Goal: Task Accomplishment & Management: Use online tool/utility

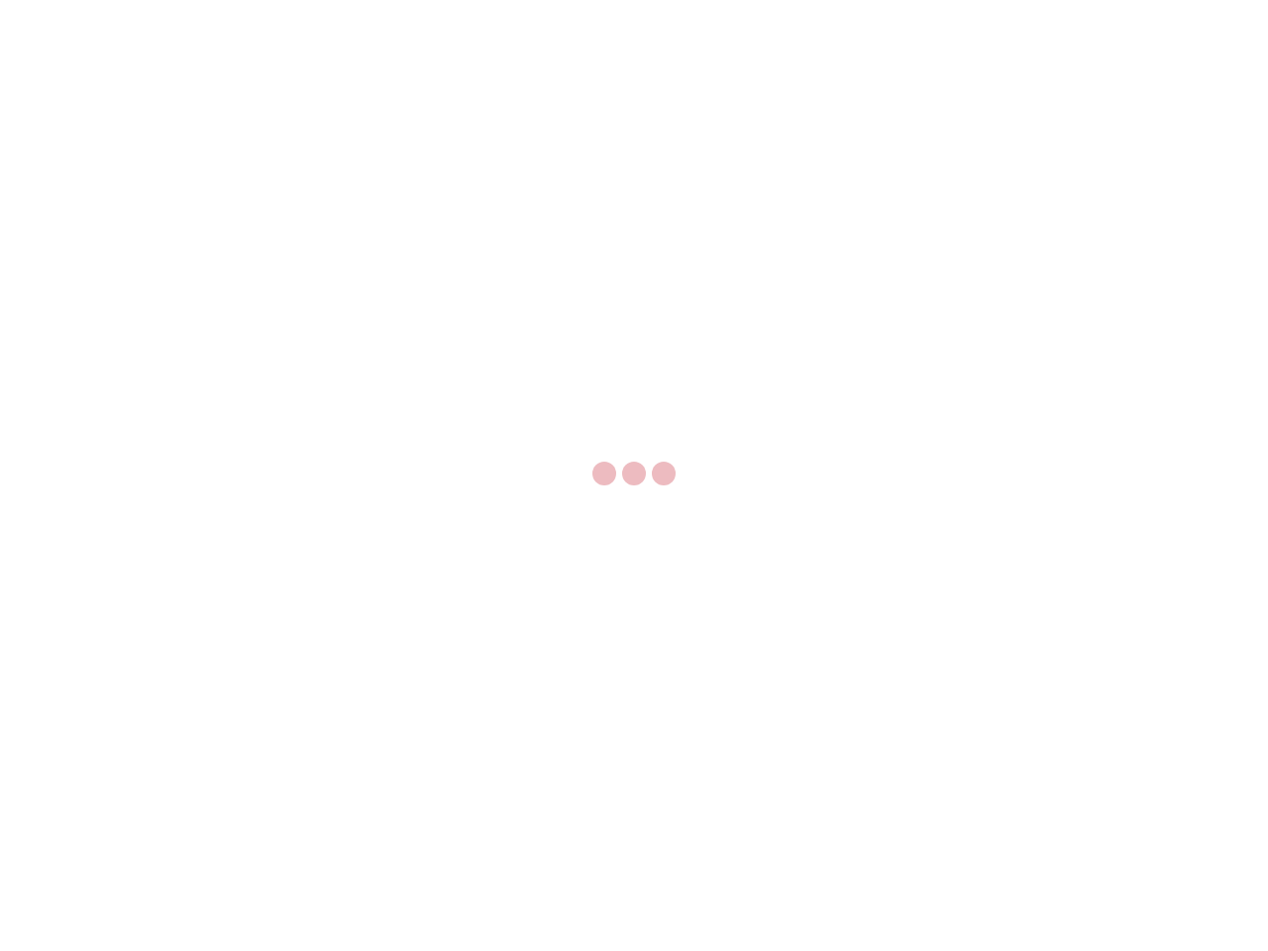
select select "US"
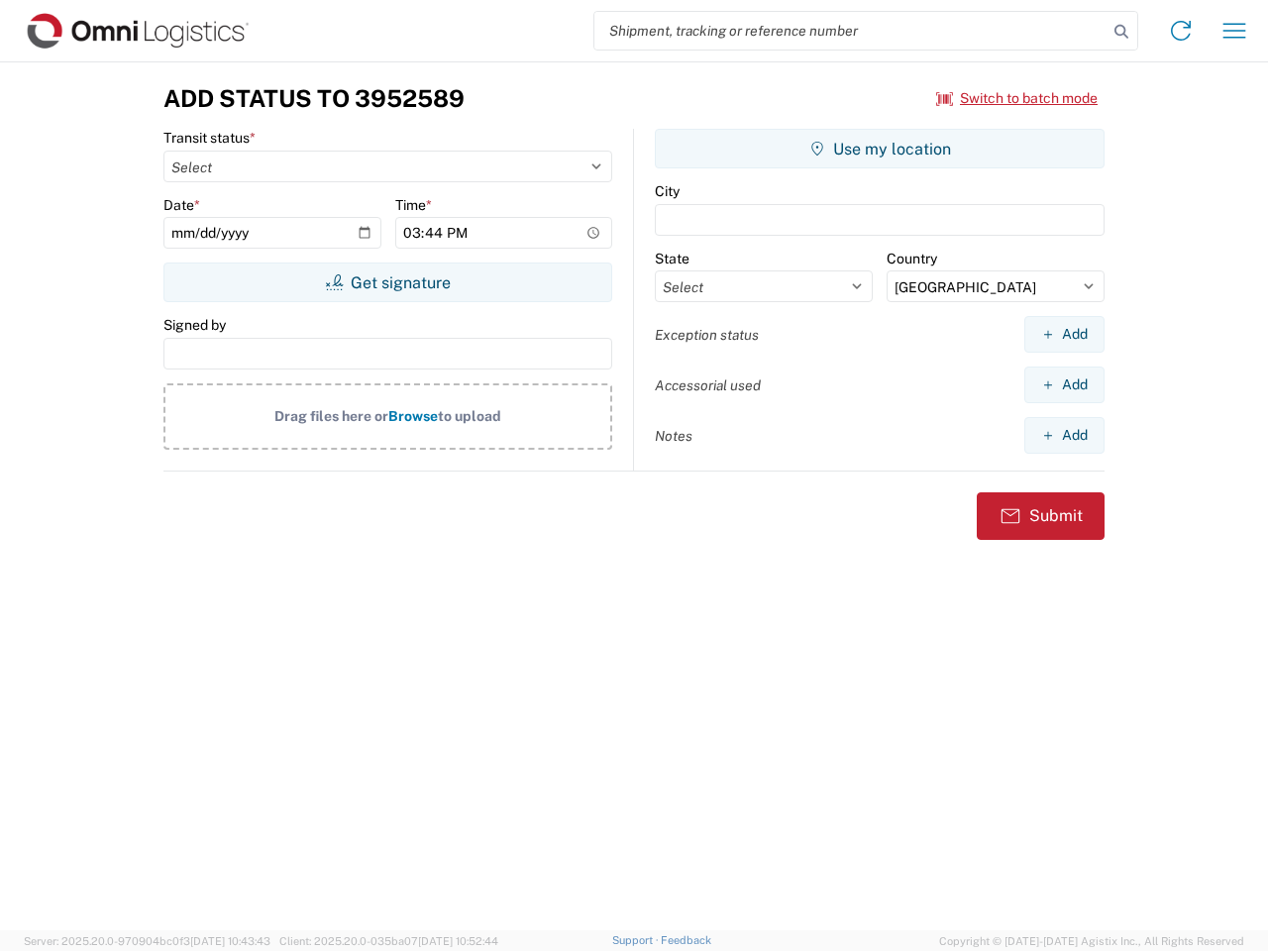
click at [851, 31] on input "search" at bounding box center [850, 31] width 513 height 38
click at [1121, 32] on icon at bounding box center [1121, 32] width 28 height 28
click at [1180, 31] on icon at bounding box center [1181, 31] width 32 height 32
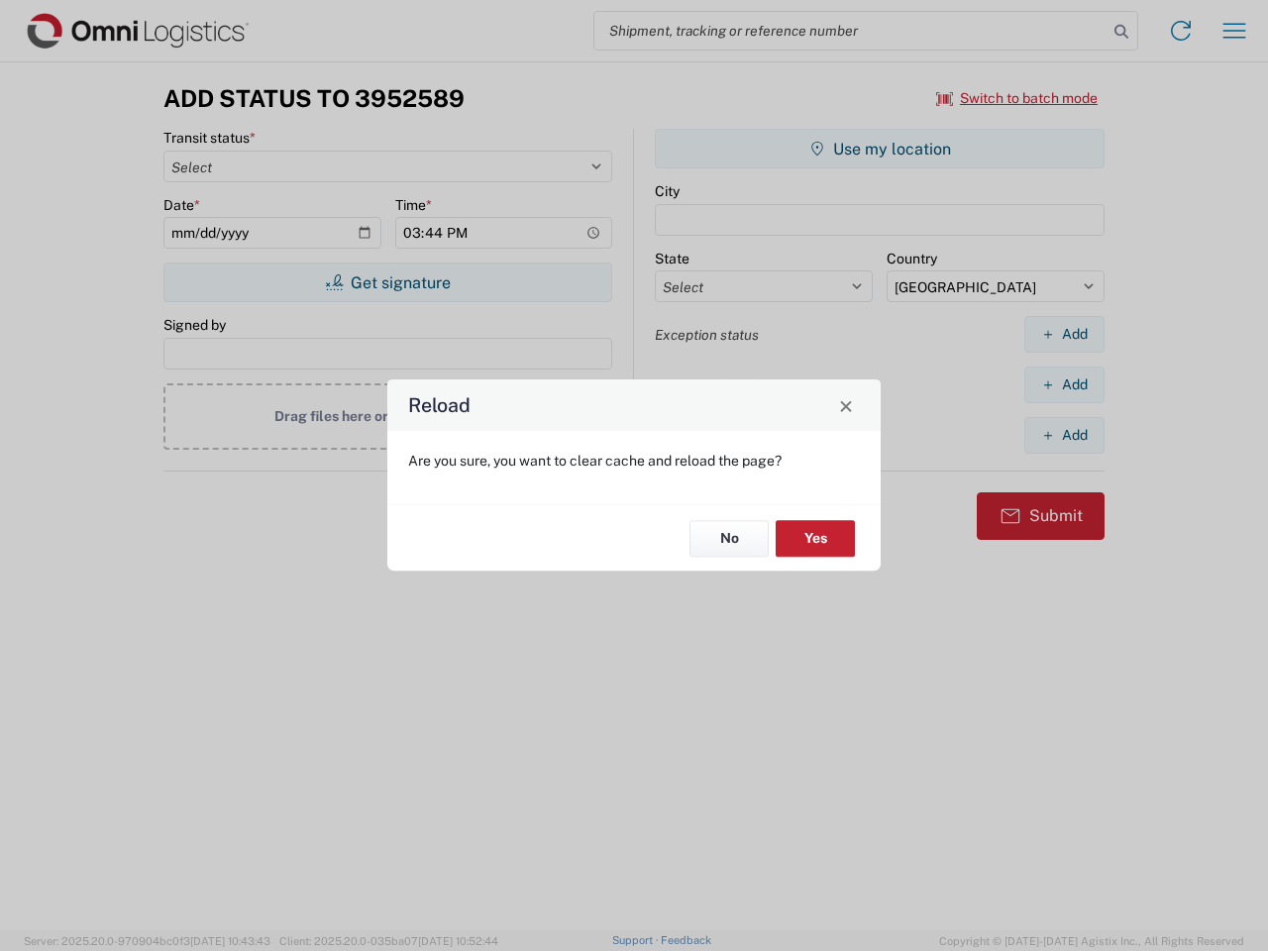
click at [1234, 31] on div "Reload Are you sure, you want to clear cache and reload the page? No Yes" at bounding box center [634, 475] width 1268 height 951
click at [1017, 98] on div "Reload Are you sure, you want to clear cache and reload the page? No Yes" at bounding box center [634, 475] width 1268 height 951
click at [387, 282] on div "Reload Are you sure, you want to clear cache and reload the page? No Yes" at bounding box center [634, 475] width 1268 height 951
click at [879, 149] on div "Reload Are you sure, you want to clear cache and reload the page? No Yes" at bounding box center [634, 475] width 1268 height 951
click at [1064, 334] on div "Reload Are you sure, you want to clear cache and reload the page? No Yes" at bounding box center [634, 475] width 1268 height 951
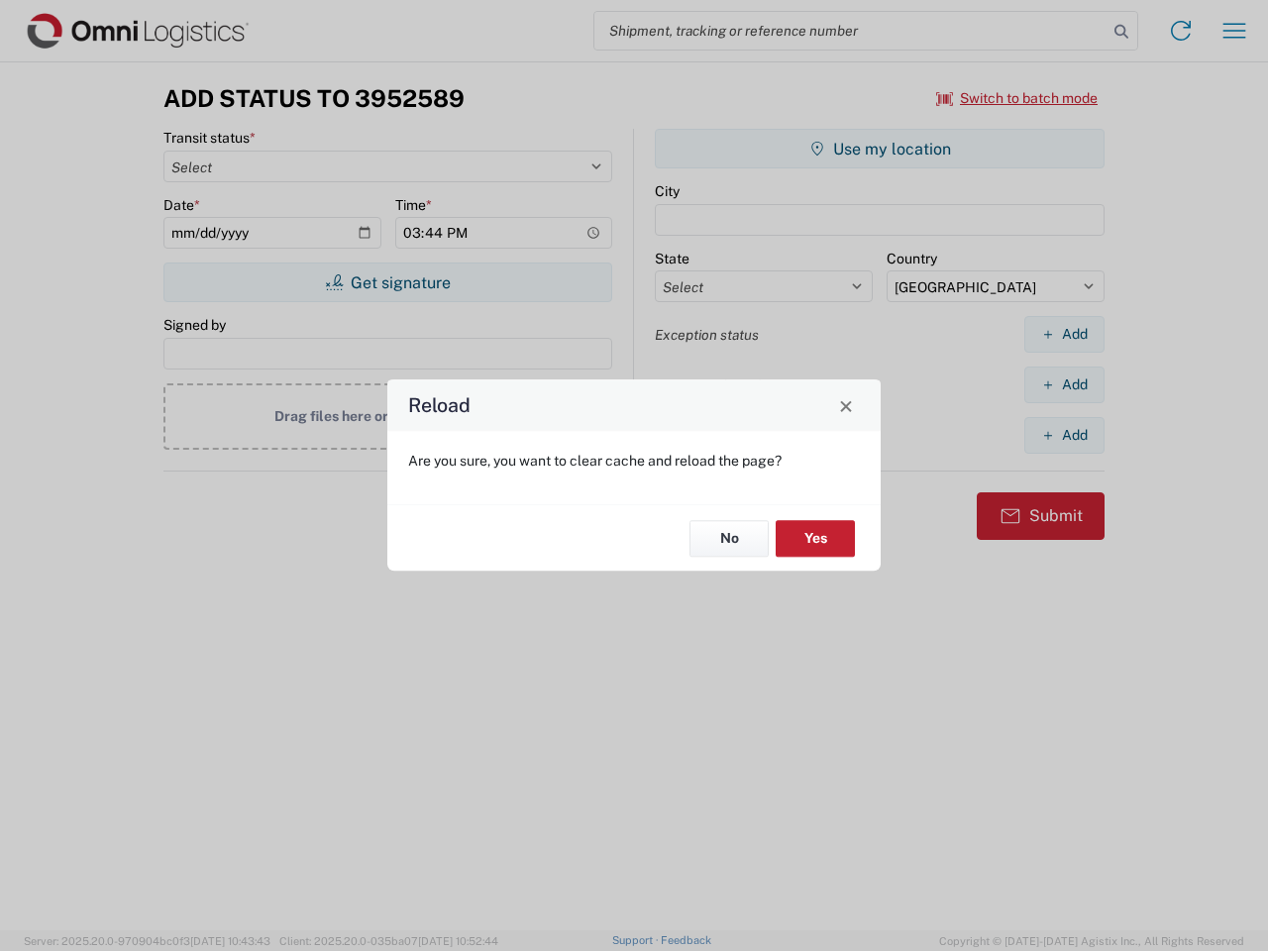
click at [1064, 384] on div "Reload Are you sure, you want to clear cache and reload the page? No Yes" at bounding box center [634, 475] width 1268 height 951
click at [1064, 435] on div "Reload Are you sure, you want to clear cache and reload the page? No Yes" at bounding box center [634, 475] width 1268 height 951
